Goal: Transaction & Acquisition: Register for event/course

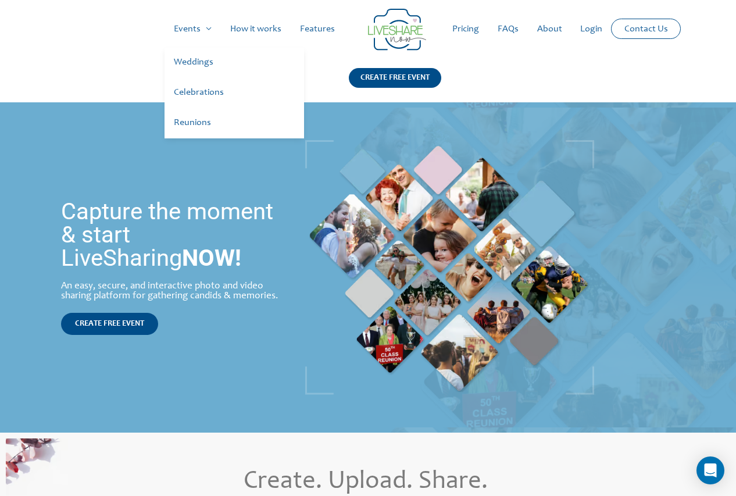
click at [213, 28] on link "Events" at bounding box center [193, 28] width 56 height 37
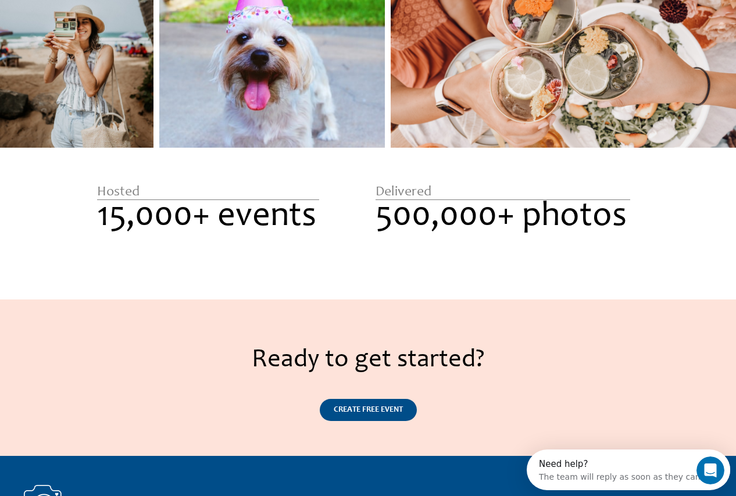
scroll to position [1181, 0]
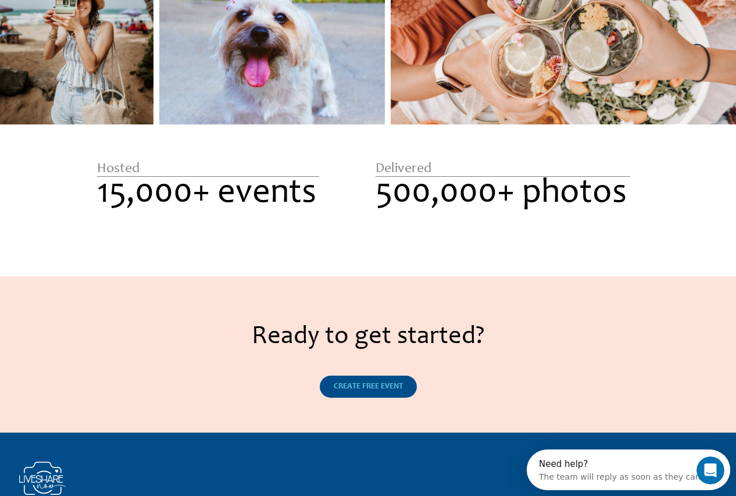
click at [390, 381] on link "CREATE FREE EVENT" at bounding box center [368, 387] width 97 height 22
